Goal: Task Accomplishment & Management: Use online tool/utility

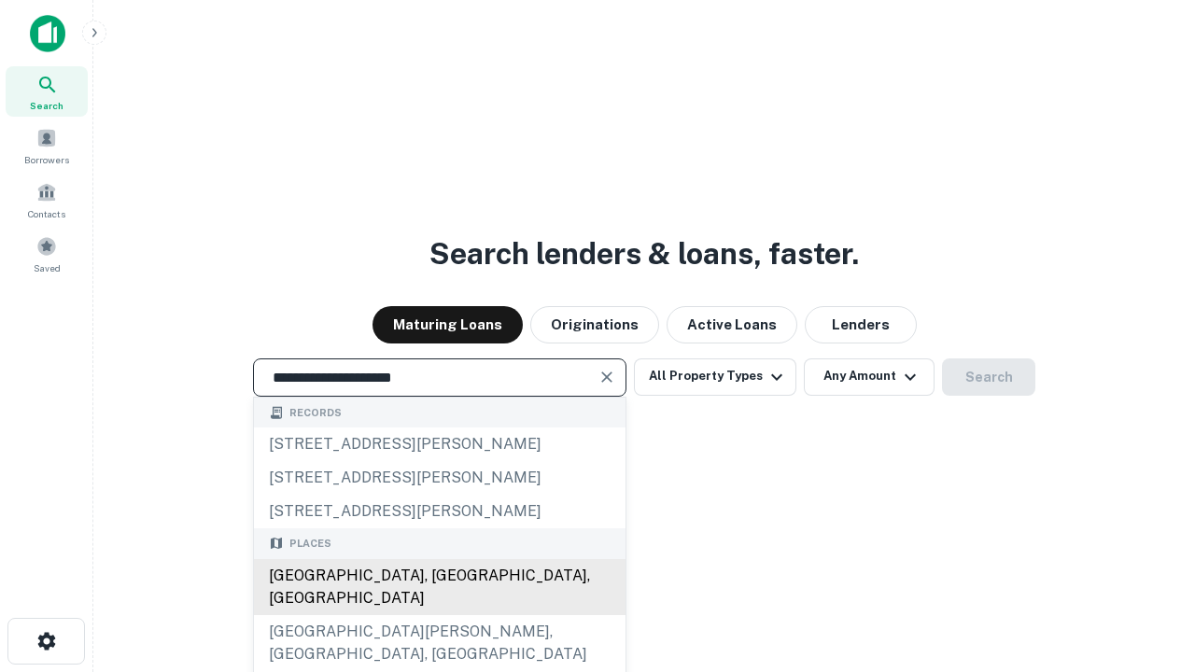
click at [439, 615] on div "[GEOGRAPHIC_DATA], [GEOGRAPHIC_DATA], [GEOGRAPHIC_DATA]" at bounding box center [440, 587] width 372 height 56
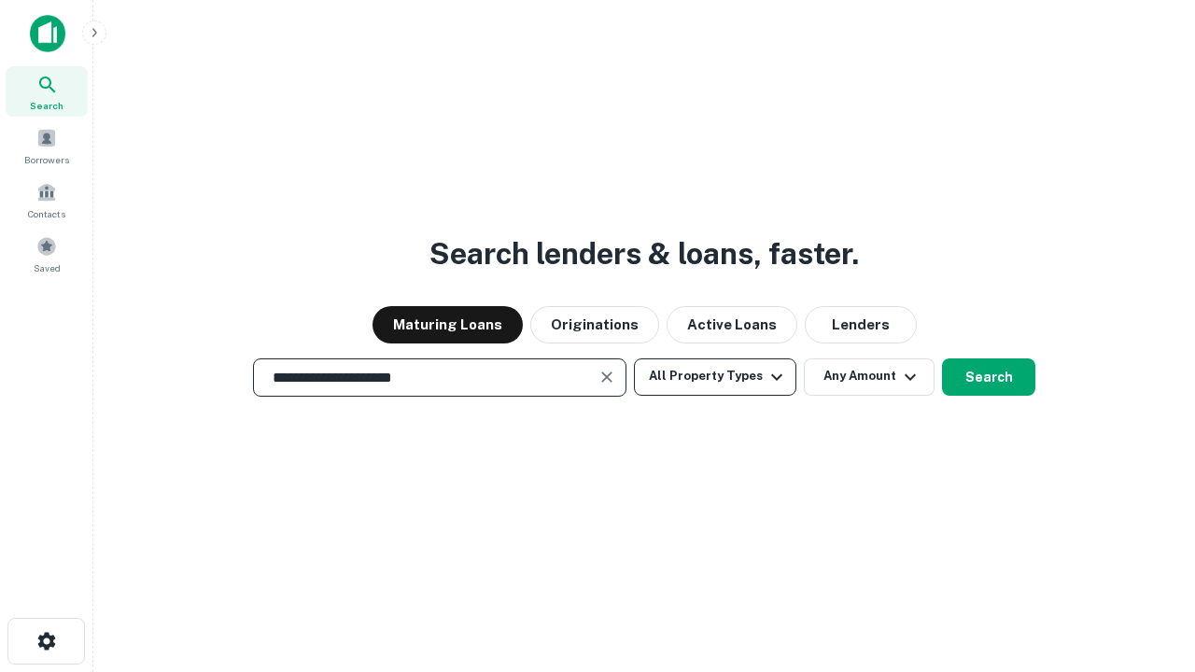
type input "**********"
click at [715, 376] on button "All Property Types" at bounding box center [715, 377] width 162 height 37
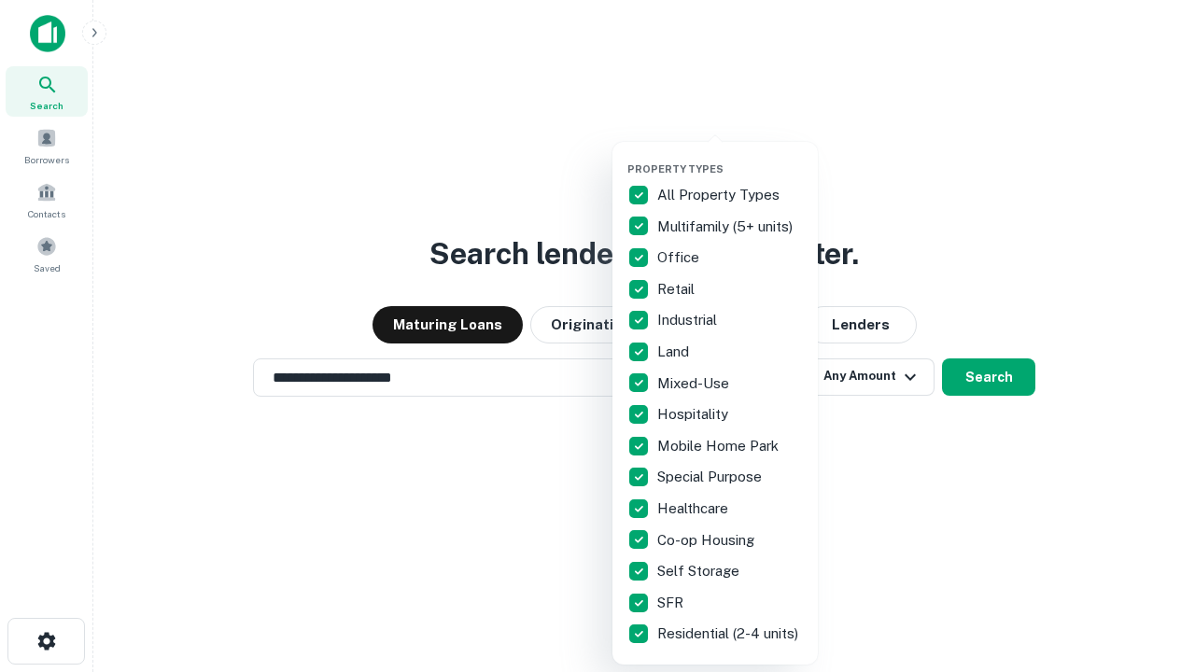
click at [730, 157] on button "button" at bounding box center [730, 157] width 205 height 1
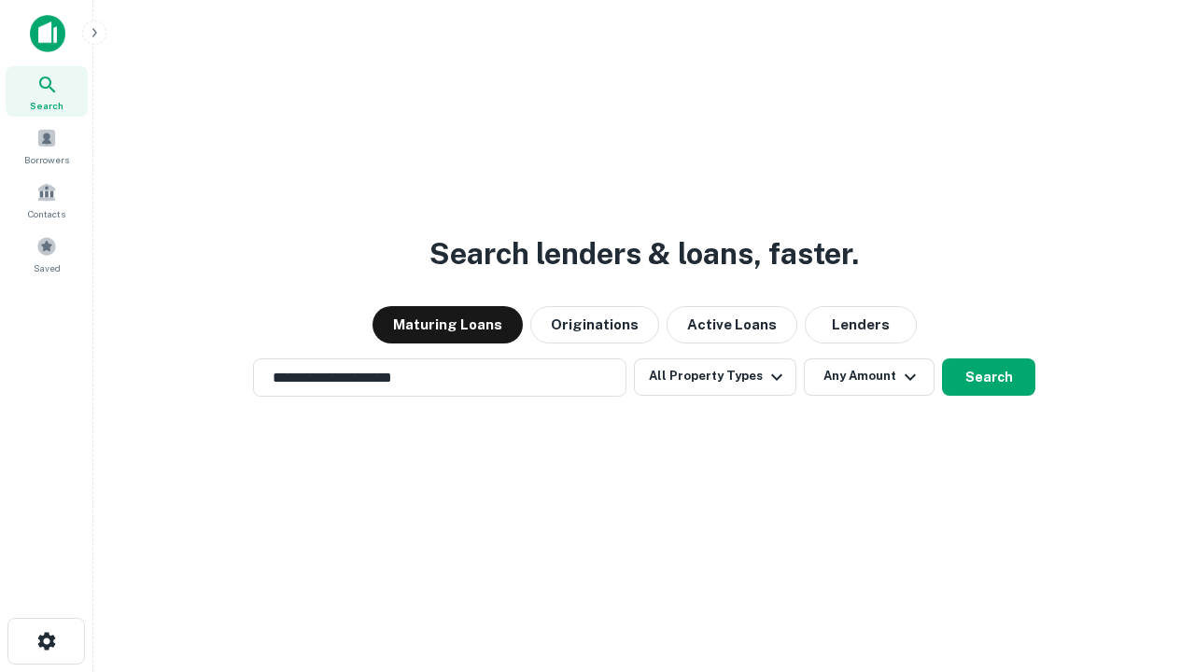
scroll to position [29, 0]
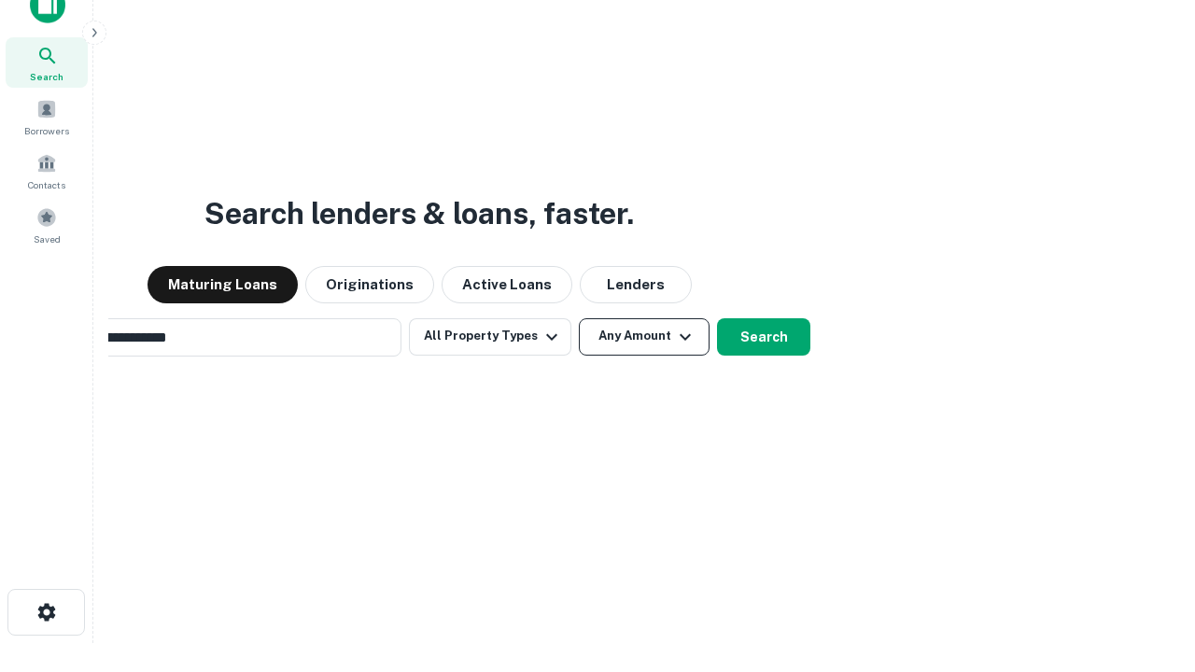
click at [579, 318] on button "Any Amount" at bounding box center [644, 336] width 131 height 37
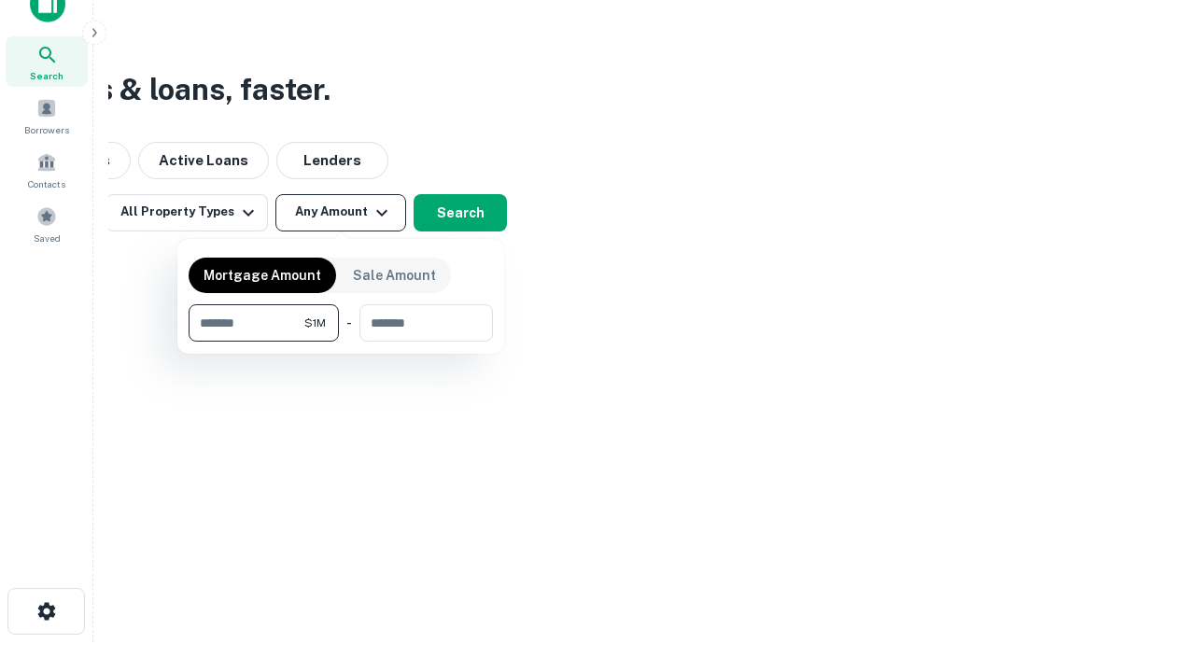
type input "*******"
click at [341, 342] on button "button" at bounding box center [341, 342] width 304 height 1
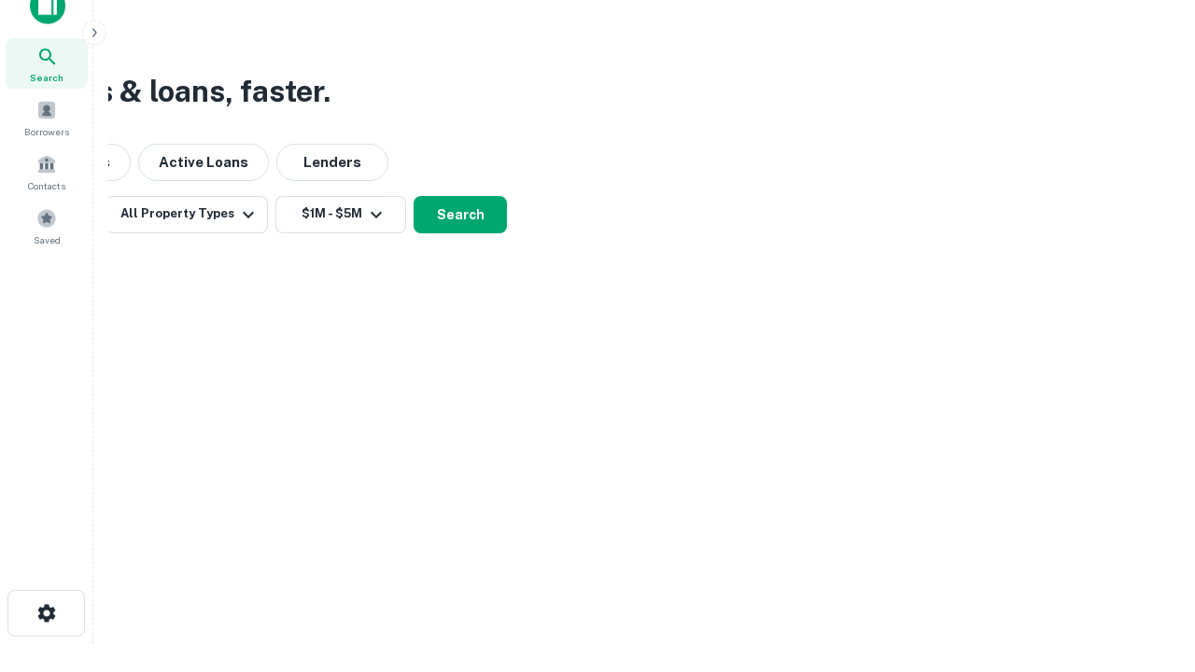
scroll to position [11, 345]
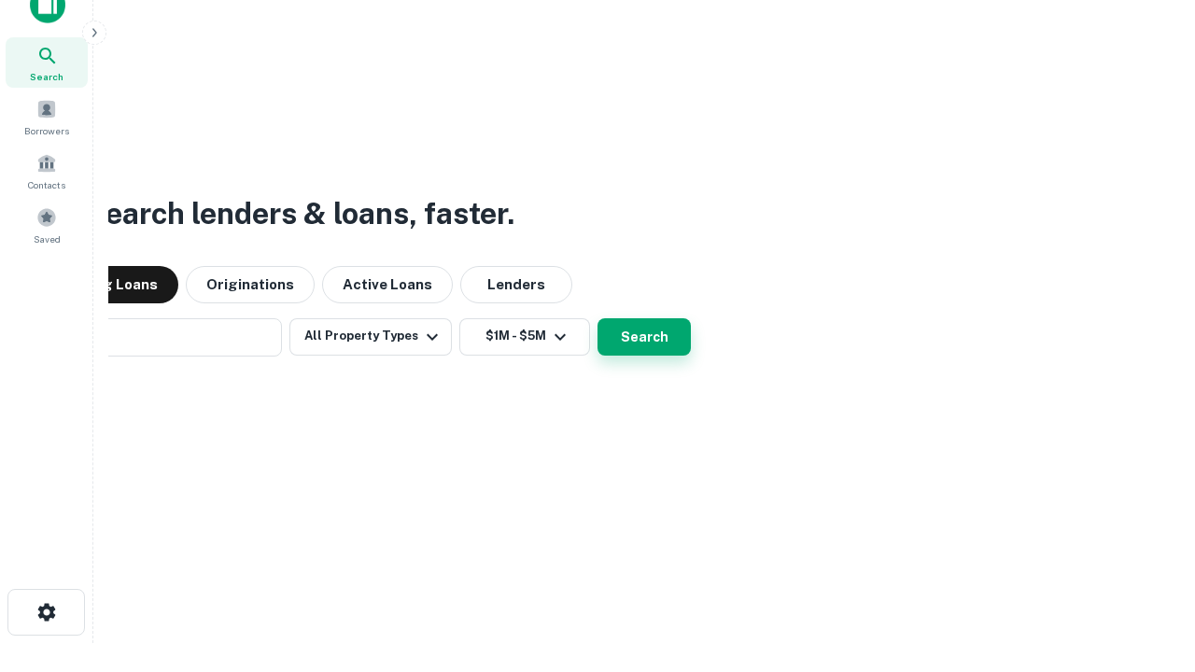
click at [598, 318] on button "Search" at bounding box center [644, 336] width 93 height 37
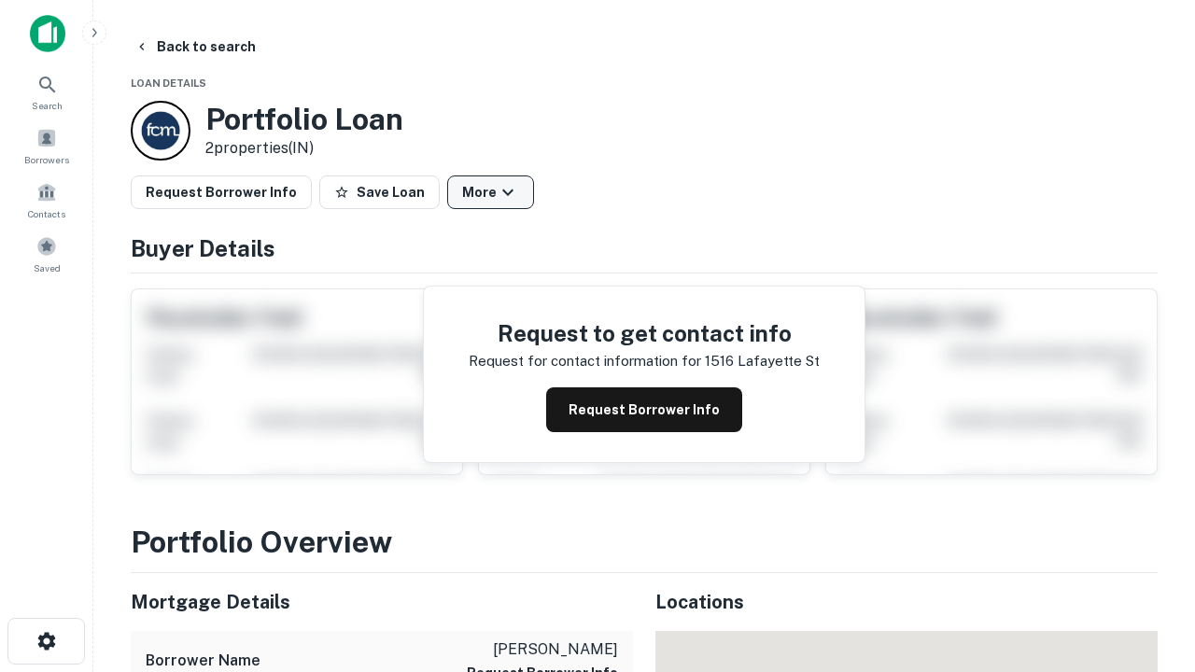
click at [490, 192] on button "More" at bounding box center [490, 193] width 87 height 34
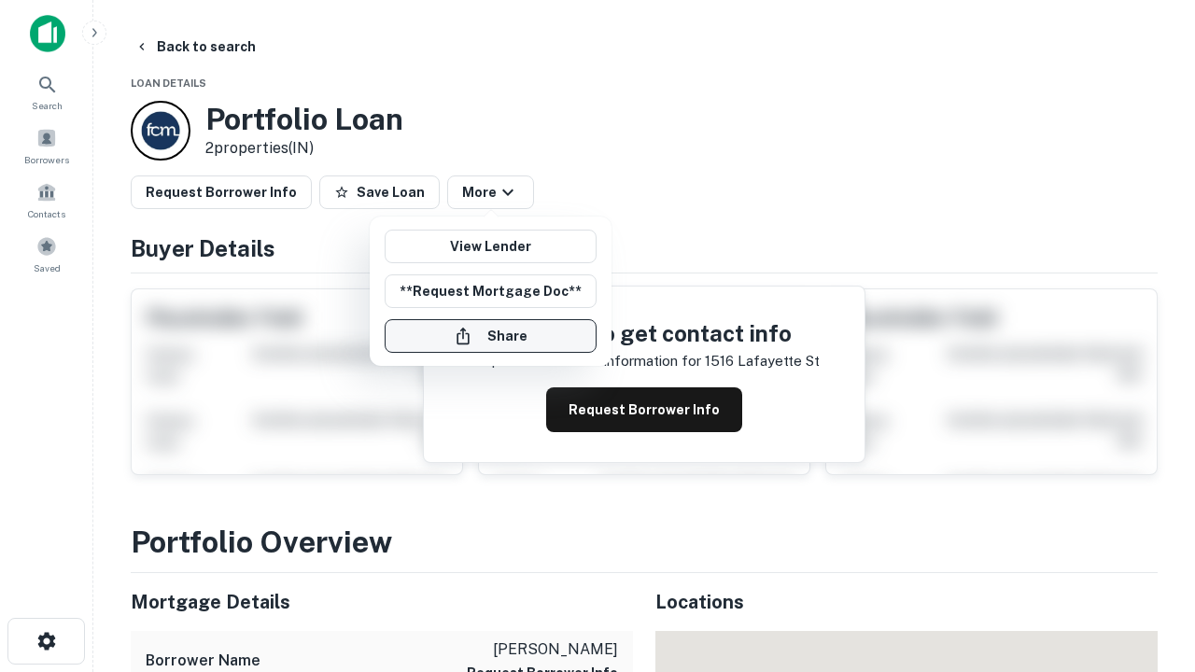
click at [490, 336] on button "Share" at bounding box center [491, 336] width 212 height 34
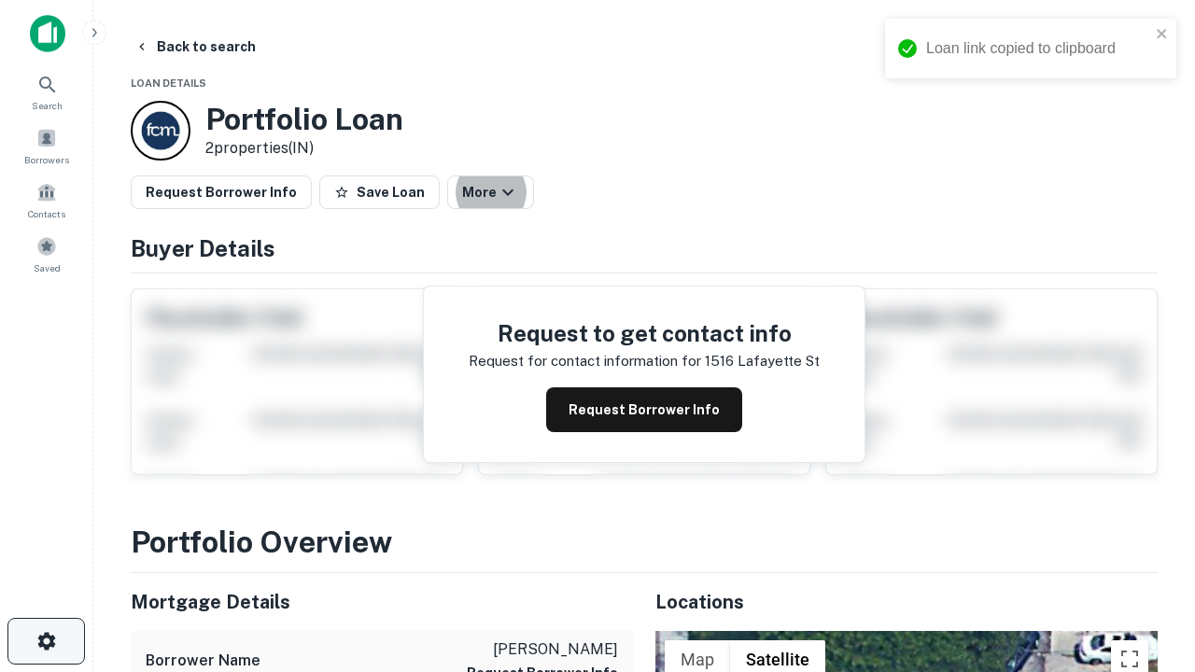
click at [46, 642] on icon "button" at bounding box center [46, 641] width 22 height 22
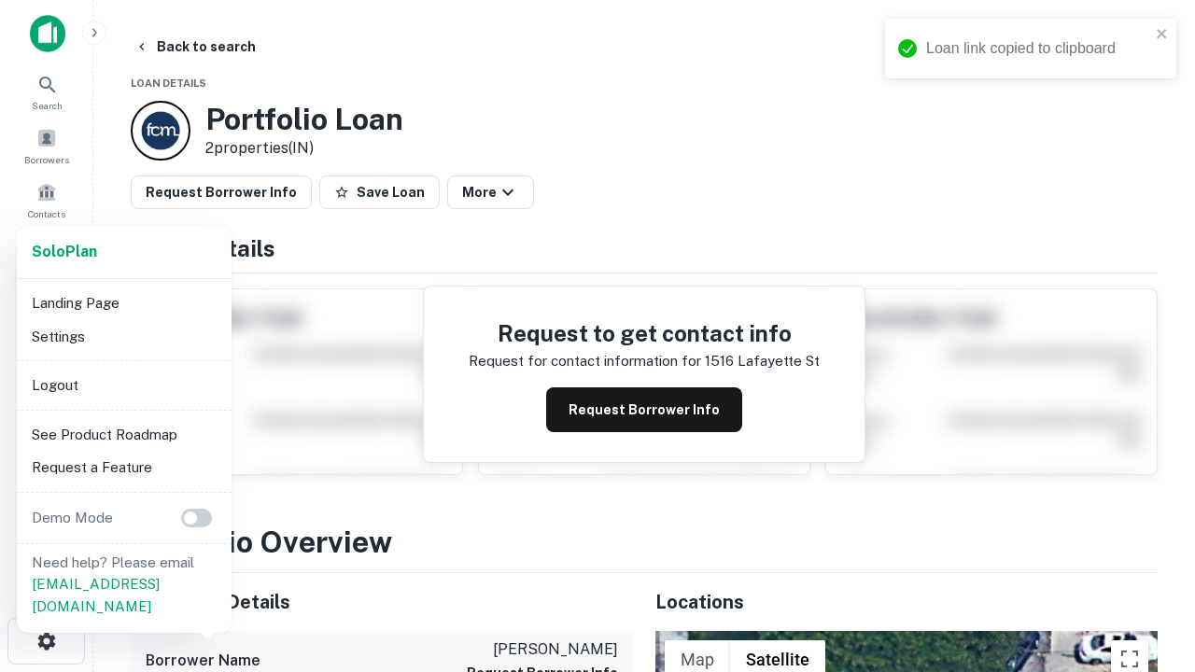
click at [123, 385] on li "Logout" at bounding box center [124, 386] width 200 height 34
